Goal: Information Seeking & Learning: Learn about a topic

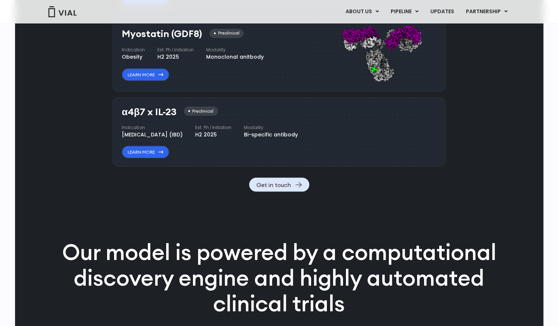
scroll to position [767, 0]
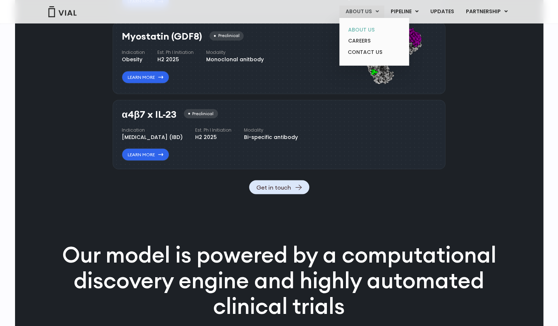
click at [363, 29] on link "ABOUT US" at bounding box center [374, 29] width 64 height 11
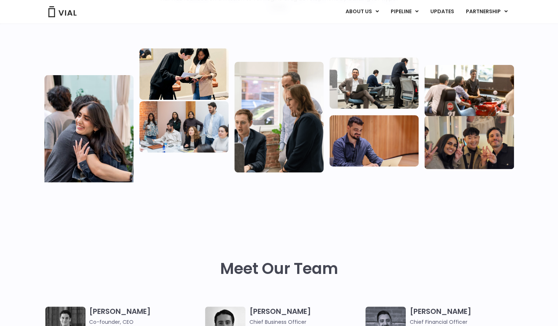
scroll to position [120, 0]
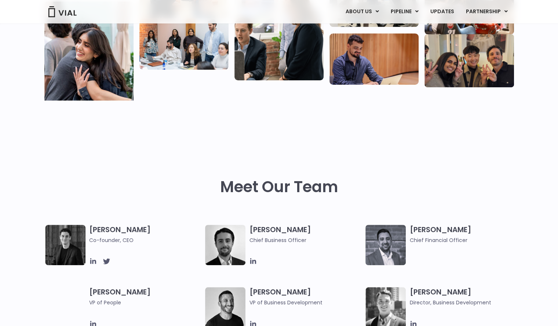
scroll to position [203, 0]
